Goal: Task Accomplishment & Management: Use online tool/utility

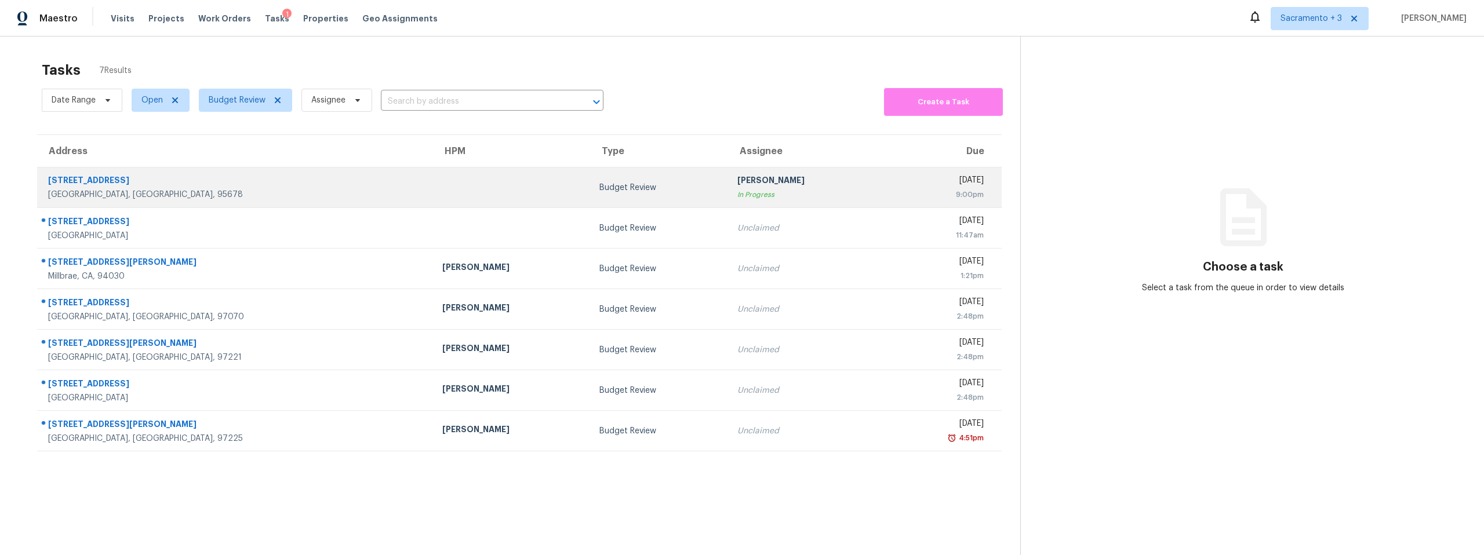
click at [103, 176] on div "[STREET_ADDRESS]" at bounding box center [236, 181] width 376 height 14
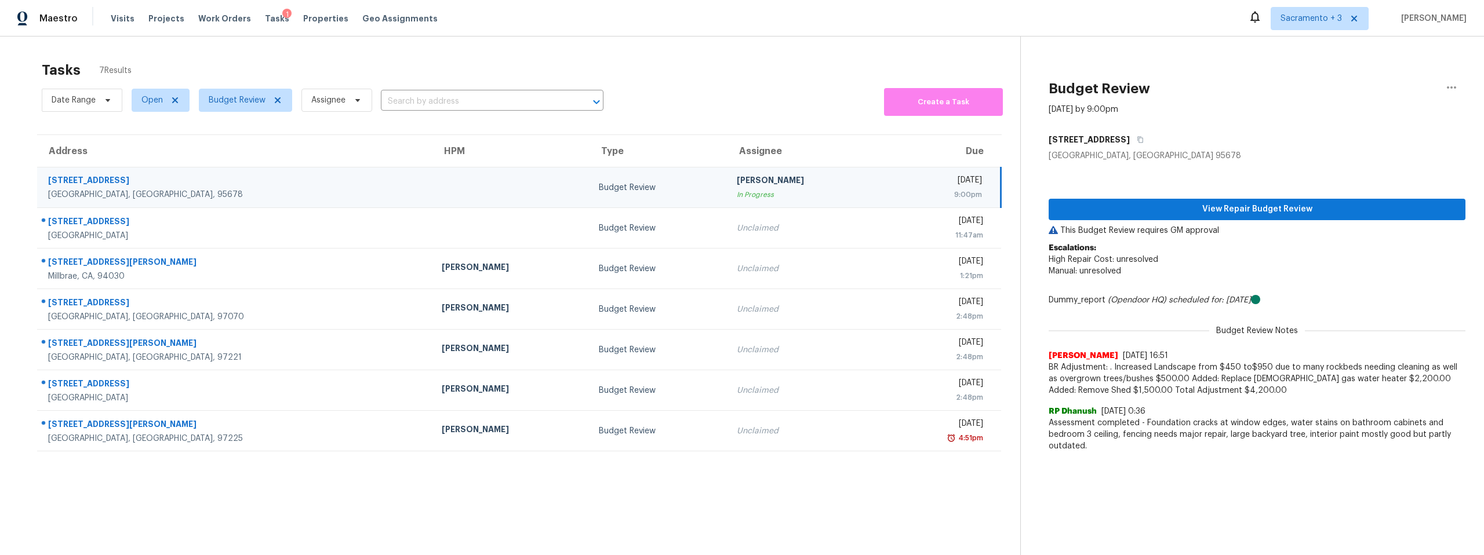
click at [1221, 195] on div "View Repair Budget Review This Budget Review requires GM approval Escalations: …" at bounding box center [1257, 310] width 417 height 296
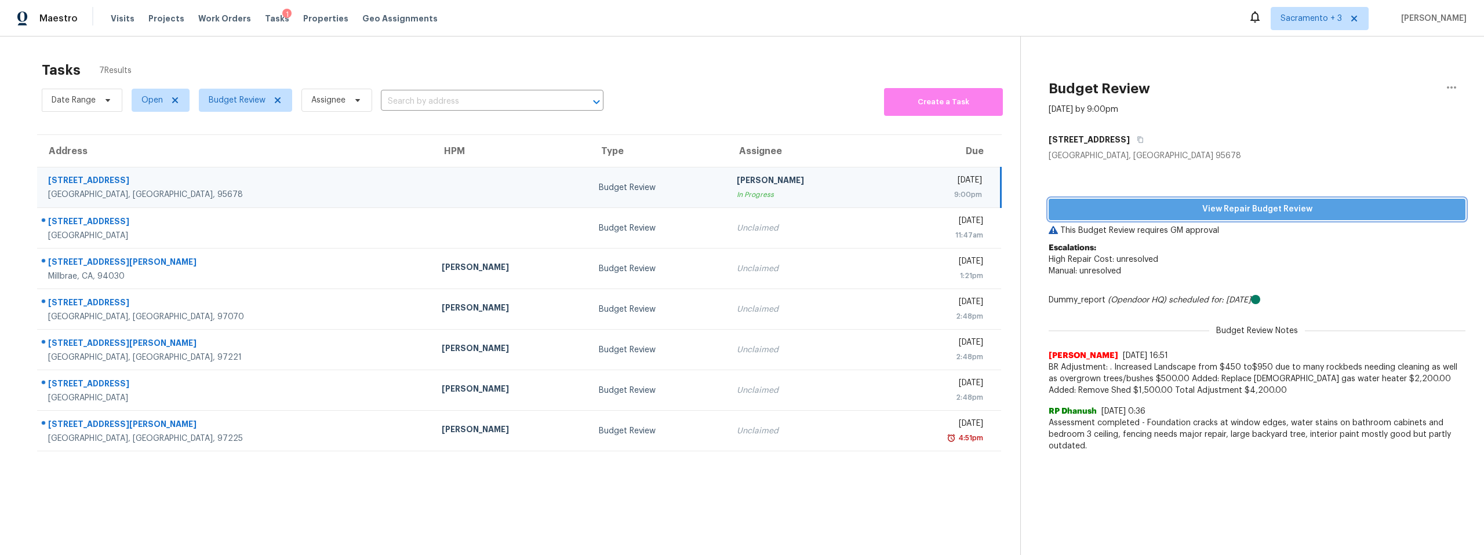
click at [1221, 204] on span "View Repair Budget Review" at bounding box center [1257, 209] width 398 height 14
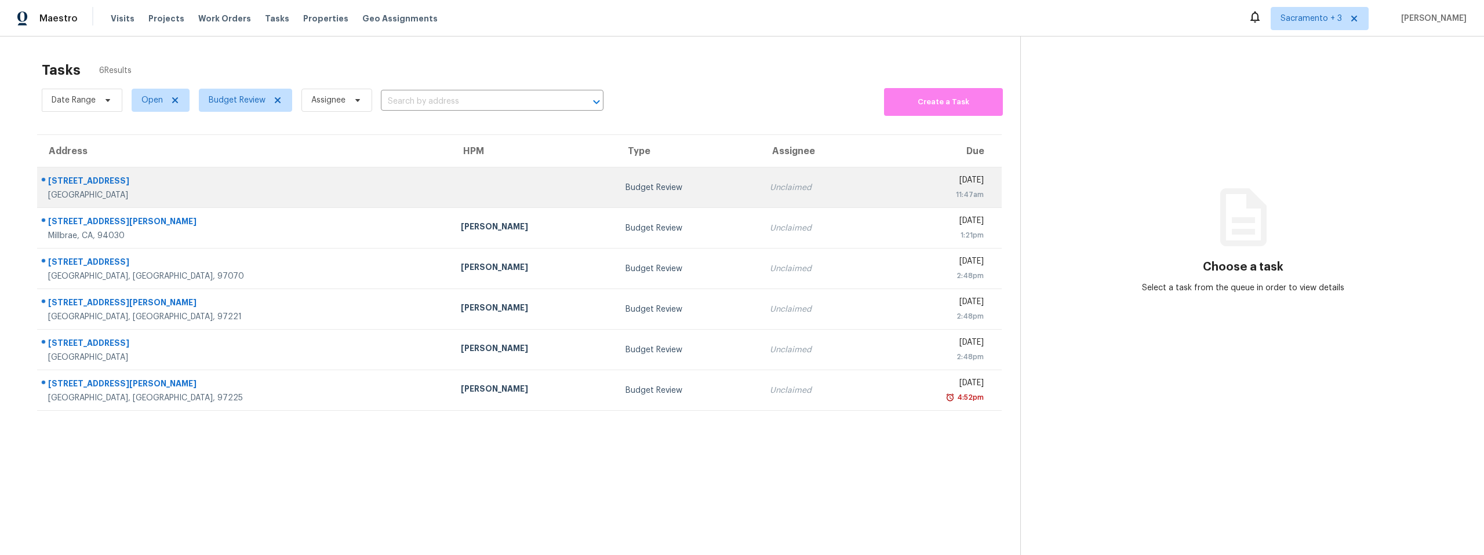
click at [71, 186] on div "4815 Boxwood Way" at bounding box center [245, 182] width 394 height 14
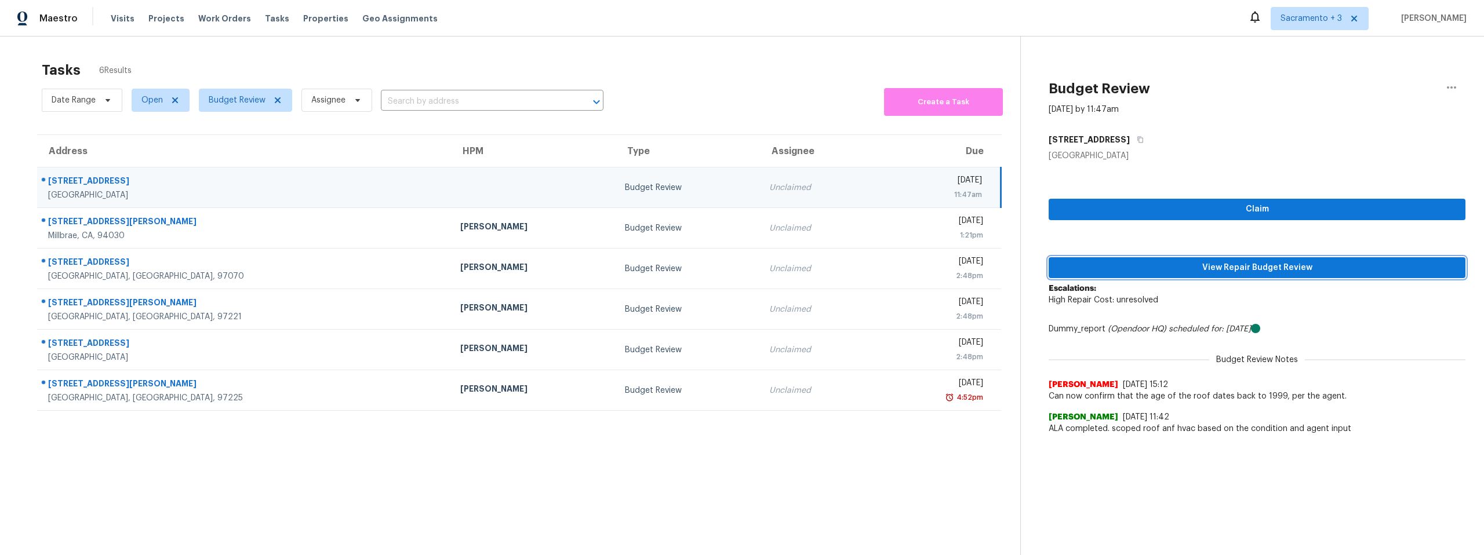
click at [1277, 275] on button "View Repair Budget Review" at bounding box center [1257, 267] width 417 height 21
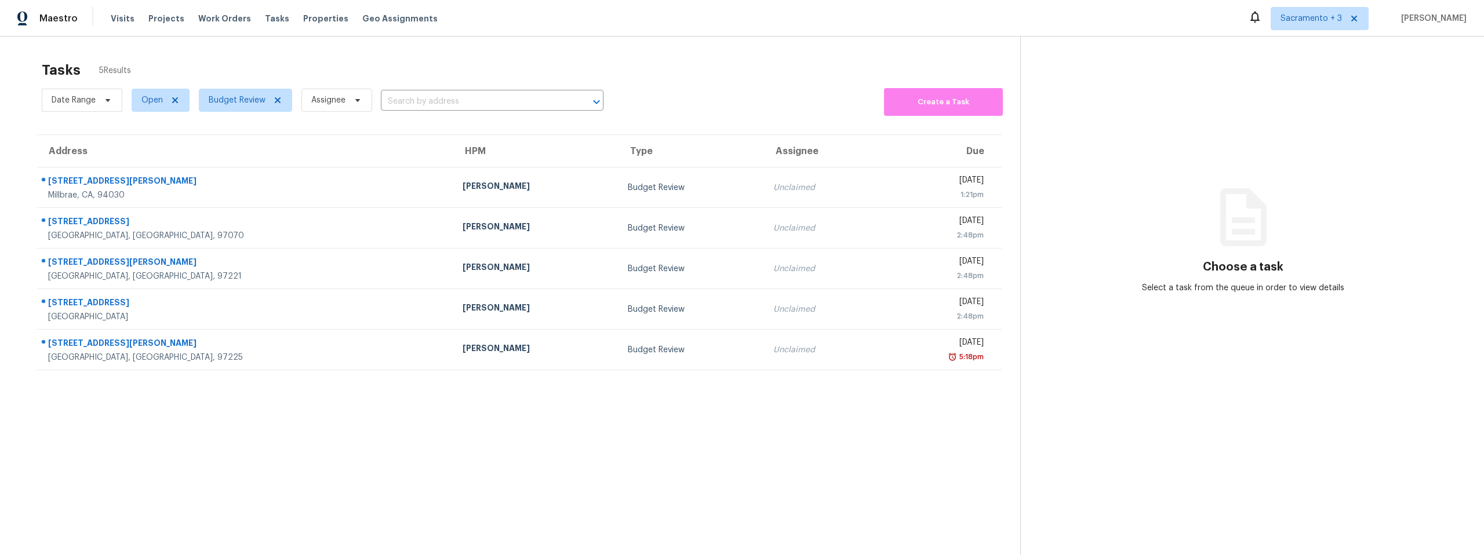
click at [132, 186] on div "320 Vallejo Dr Apt 47" at bounding box center [246, 182] width 396 height 14
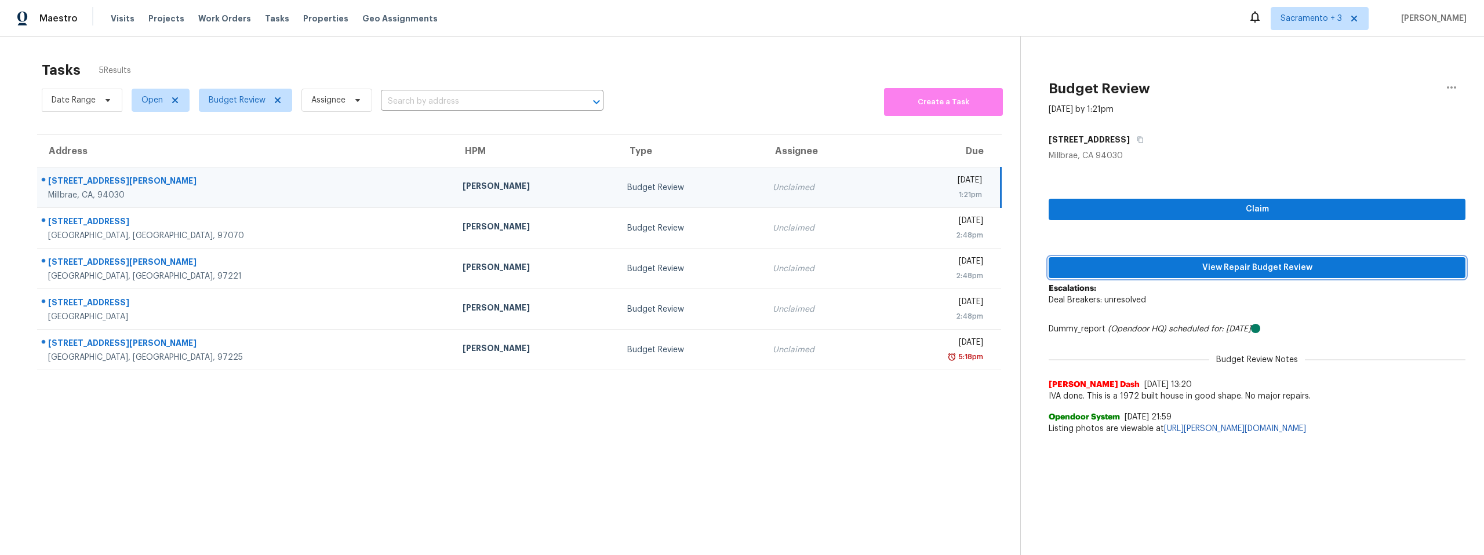
click at [1261, 263] on span "View Repair Budget Review" at bounding box center [1257, 268] width 398 height 14
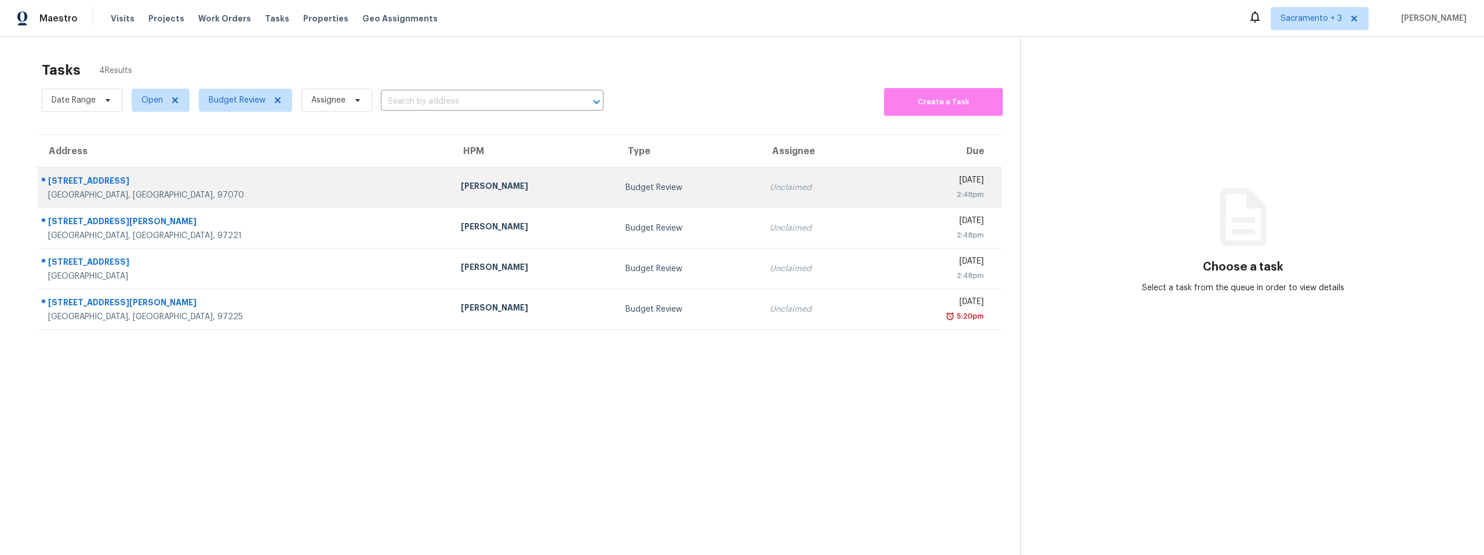
click at [164, 187] on div "29405 SW Teton Way" at bounding box center [245, 182] width 394 height 14
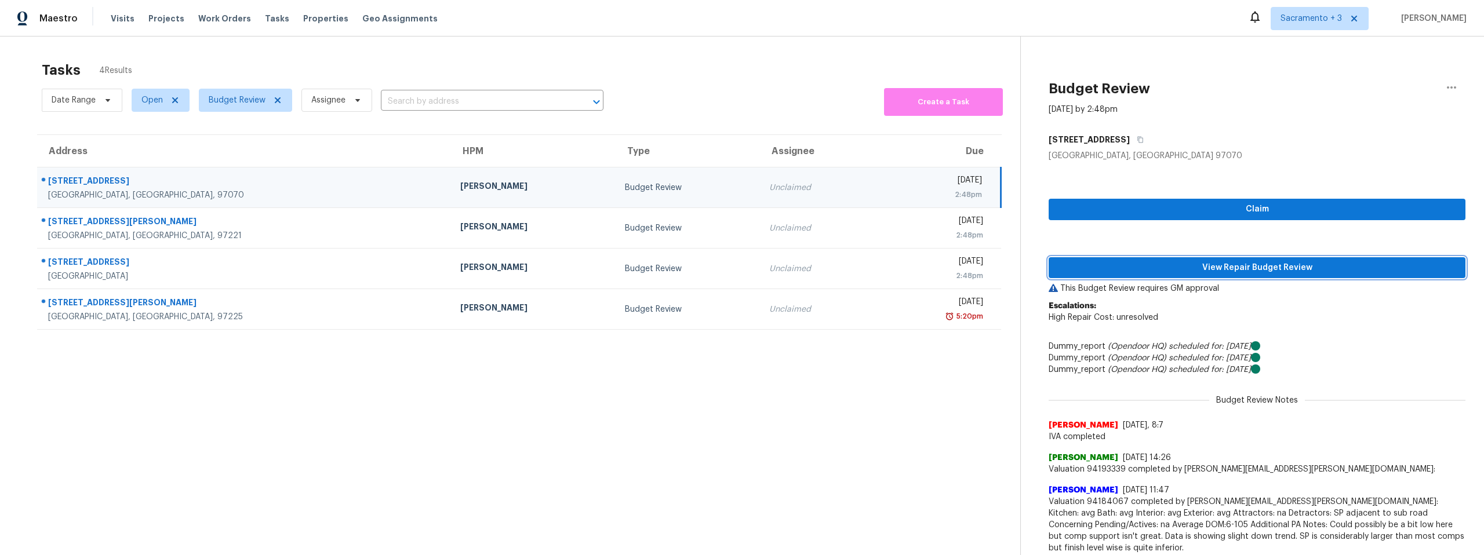
click at [1270, 268] on span "View Repair Budget Review" at bounding box center [1257, 268] width 398 height 14
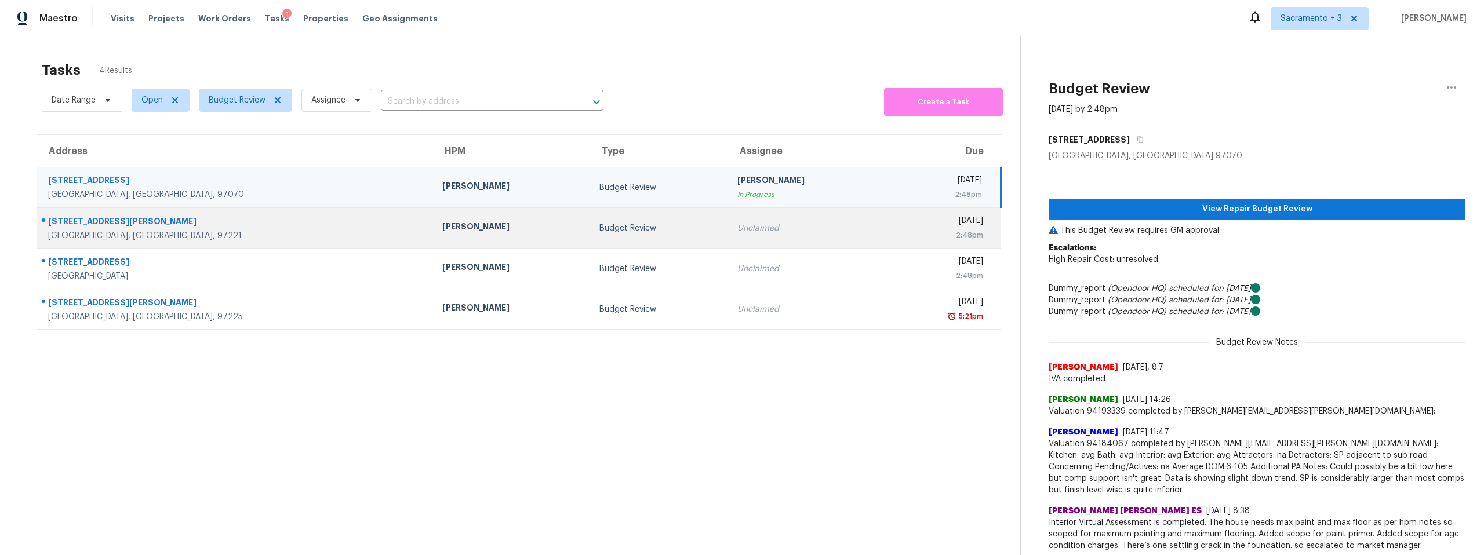
click at [151, 232] on div "Portland, OR, 97221" at bounding box center [236, 236] width 376 height 12
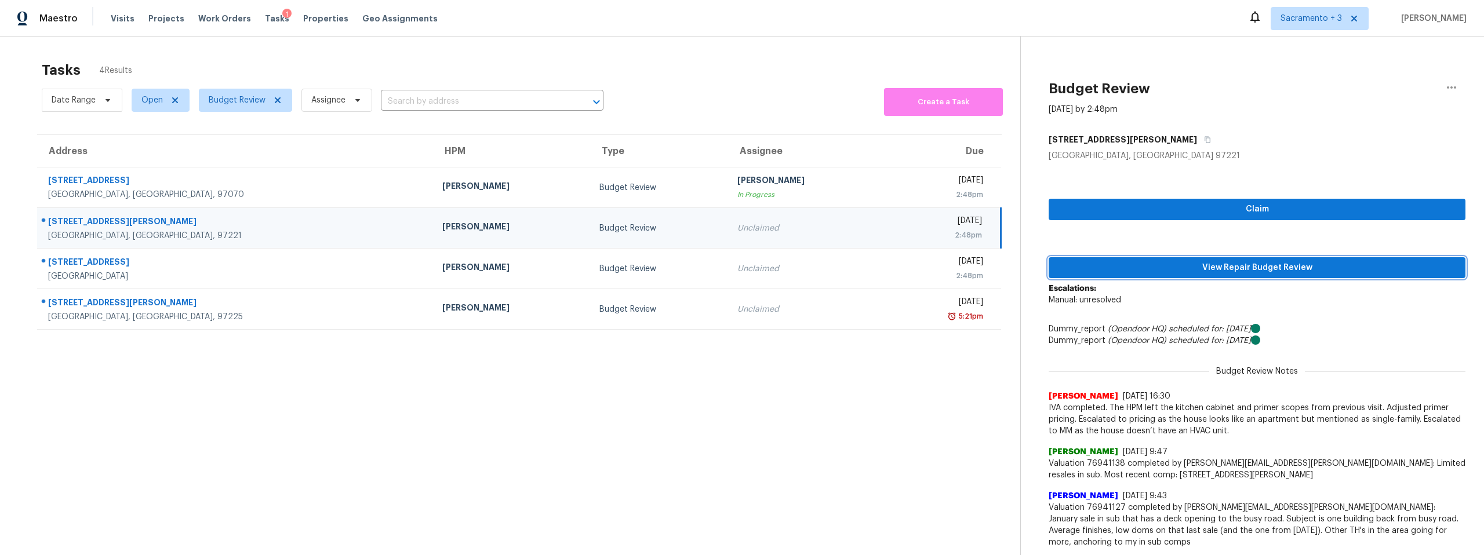
click at [1214, 267] on span "View Repair Budget Review" at bounding box center [1257, 268] width 398 height 14
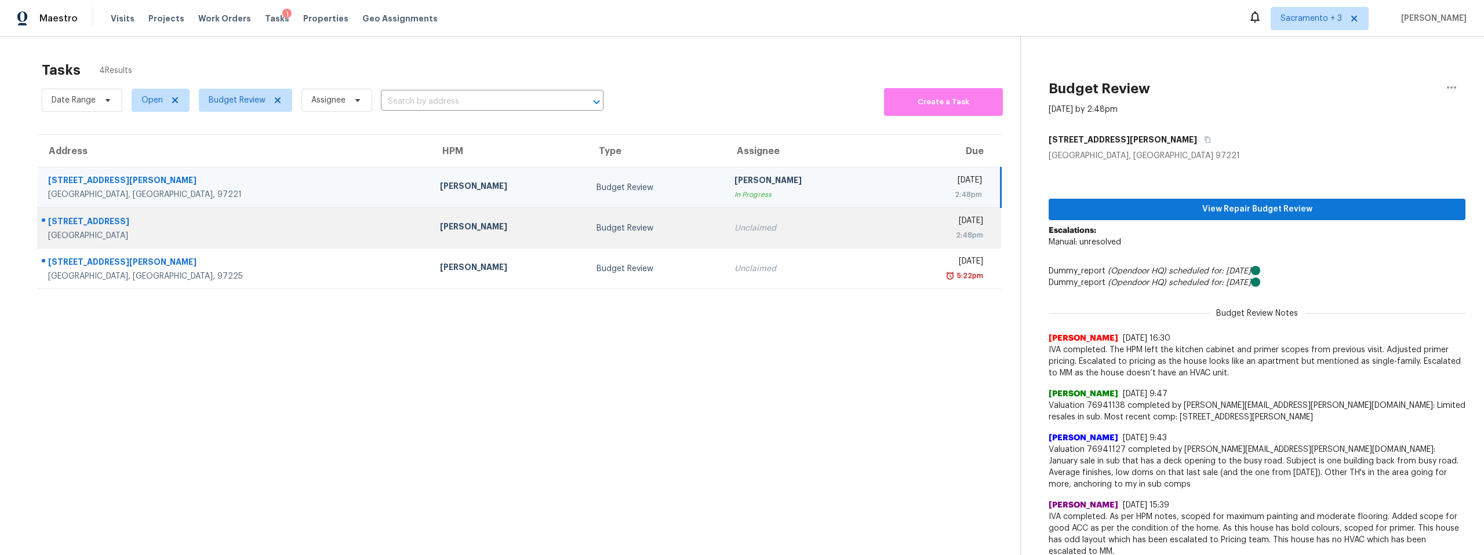
click at [123, 228] on div "38627 Cherry Ln Apt 71" at bounding box center [234, 223] width 373 height 14
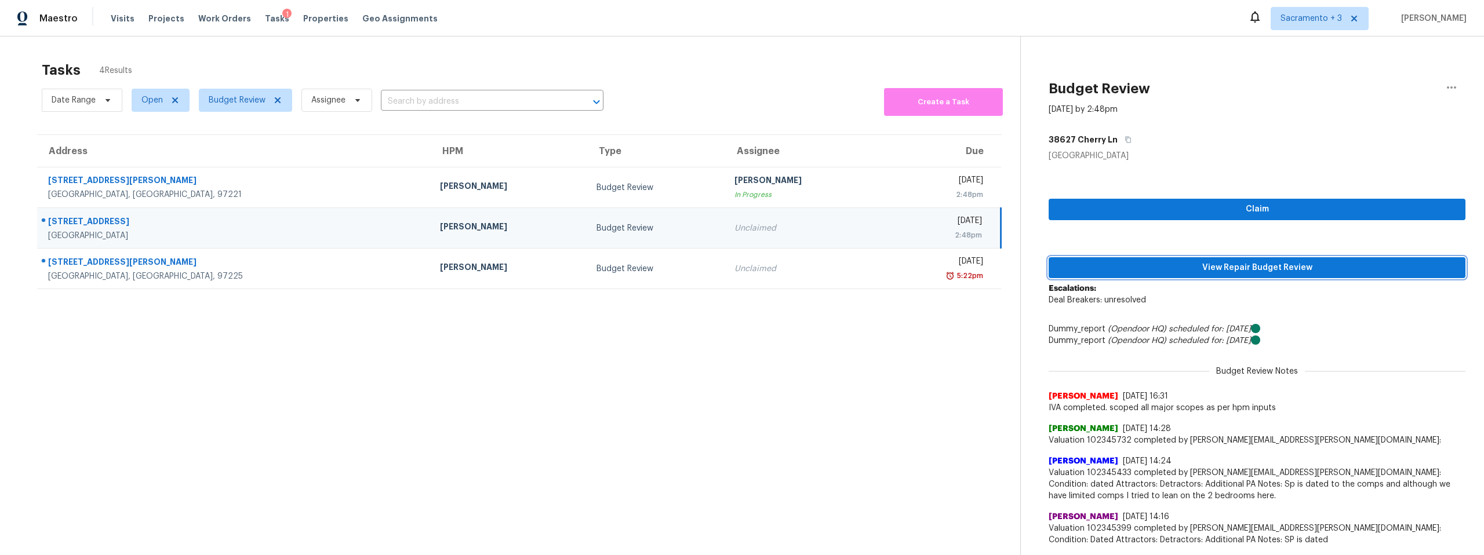
click at [1285, 269] on span "View Repair Budget Review" at bounding box center [1257, 268] width 398 height 14
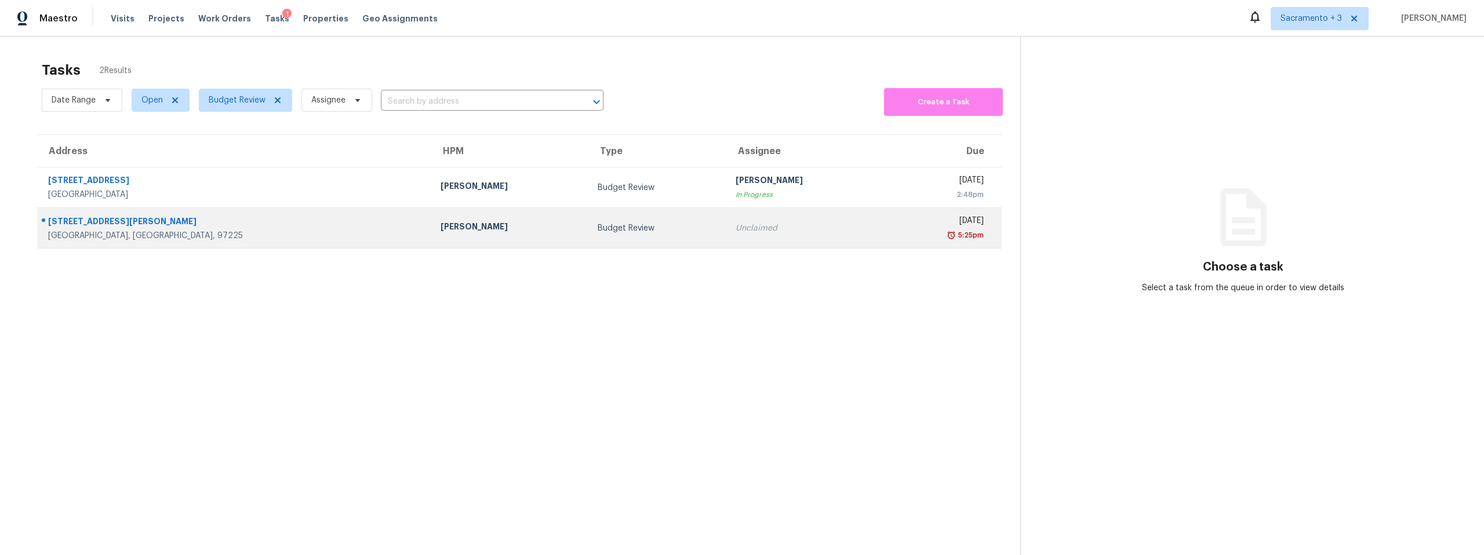
click at [120, 220] on div "[STREET_ADDRESS][PERSON_NAME]" at bounding box center [235, 223] width 374 height 14
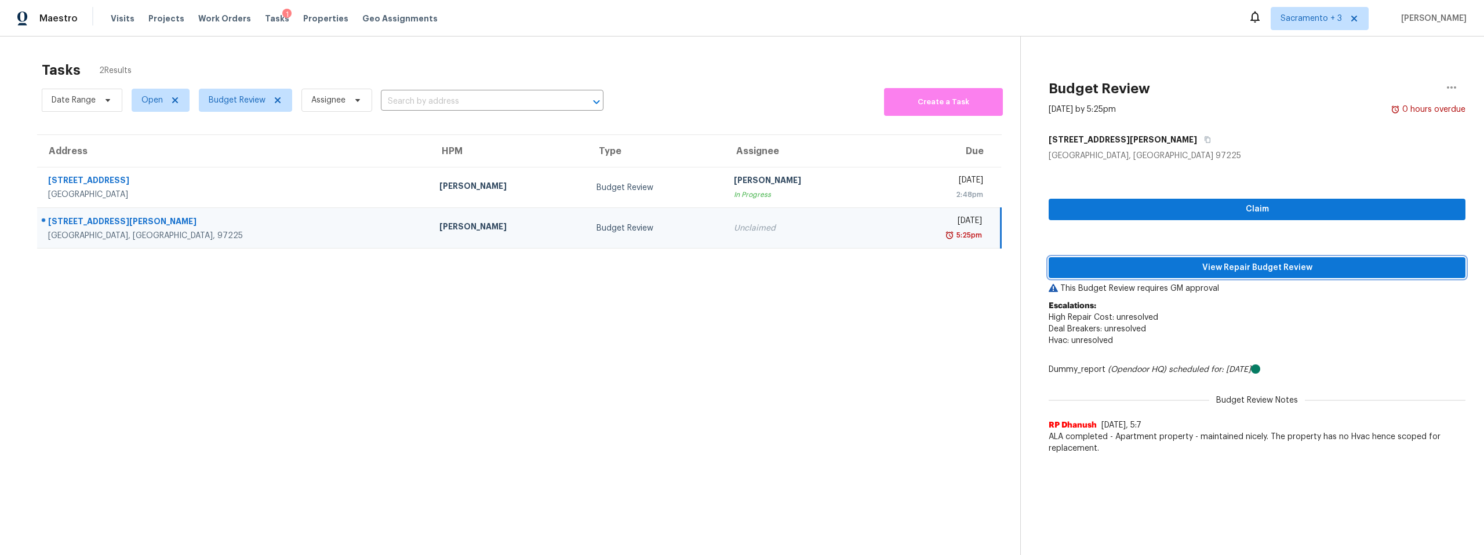
click at [1272, 268] on span "View Repair Budget Review" at bounding box center [1257, 268] width 398 height 14
